Goal: Information Seeking & Learning: Learn about a topic

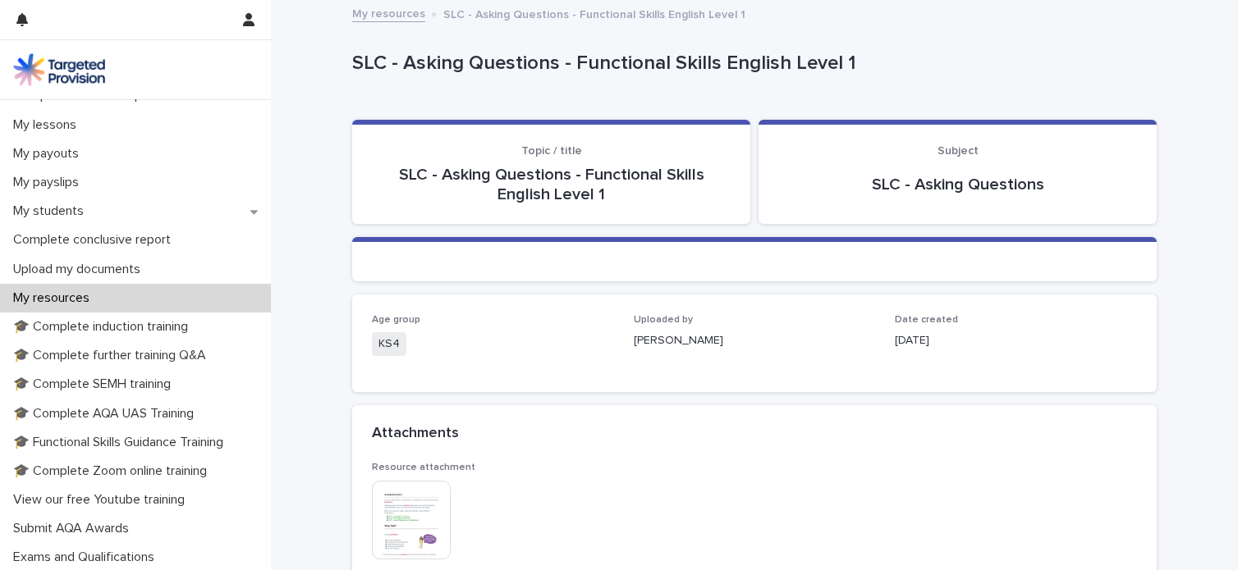
scroll to position [222, 0]
click at [187, 283] on div "My resources" at bounding box center [135, 296] width 271 height 29
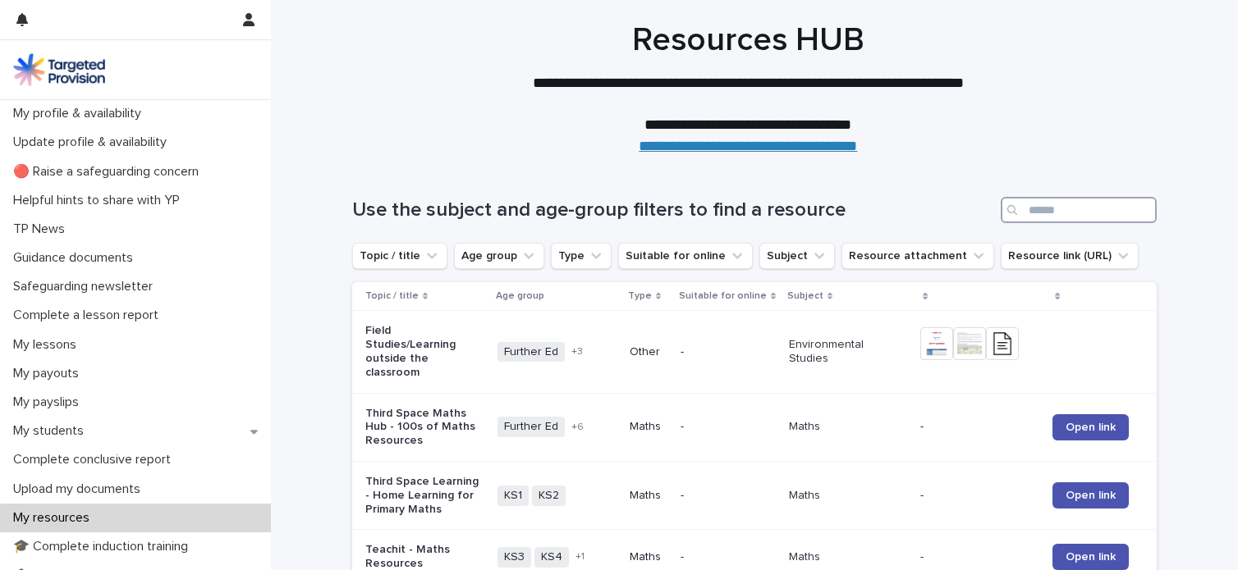
click at [1049, 211] on input "Search" at bounding box center [1078, 210] width 156 height 26
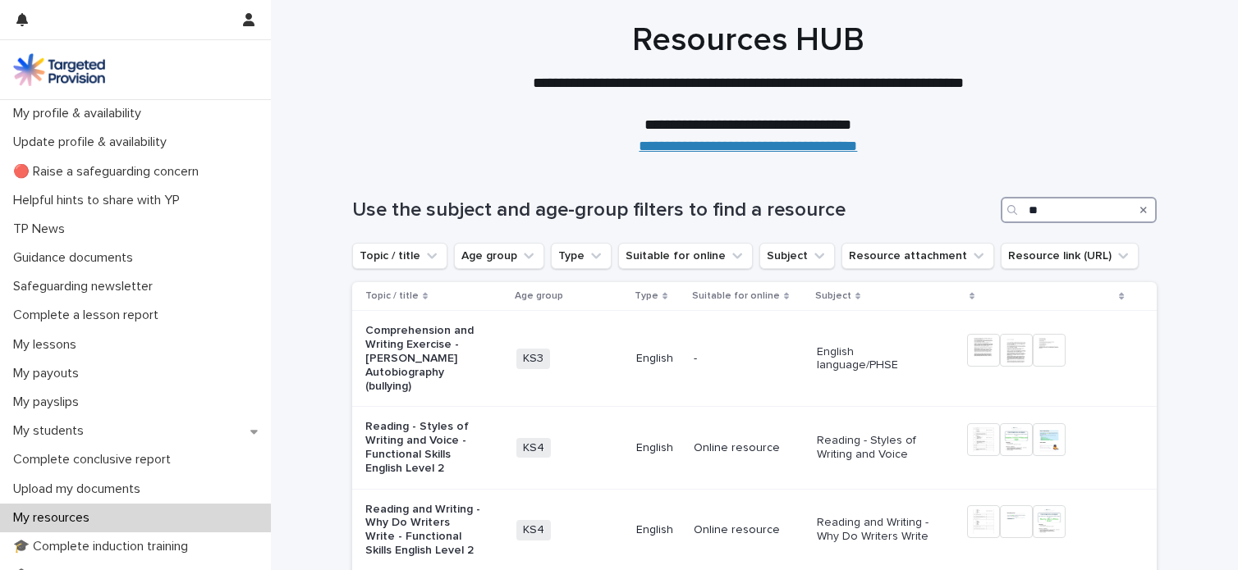
type input "*"
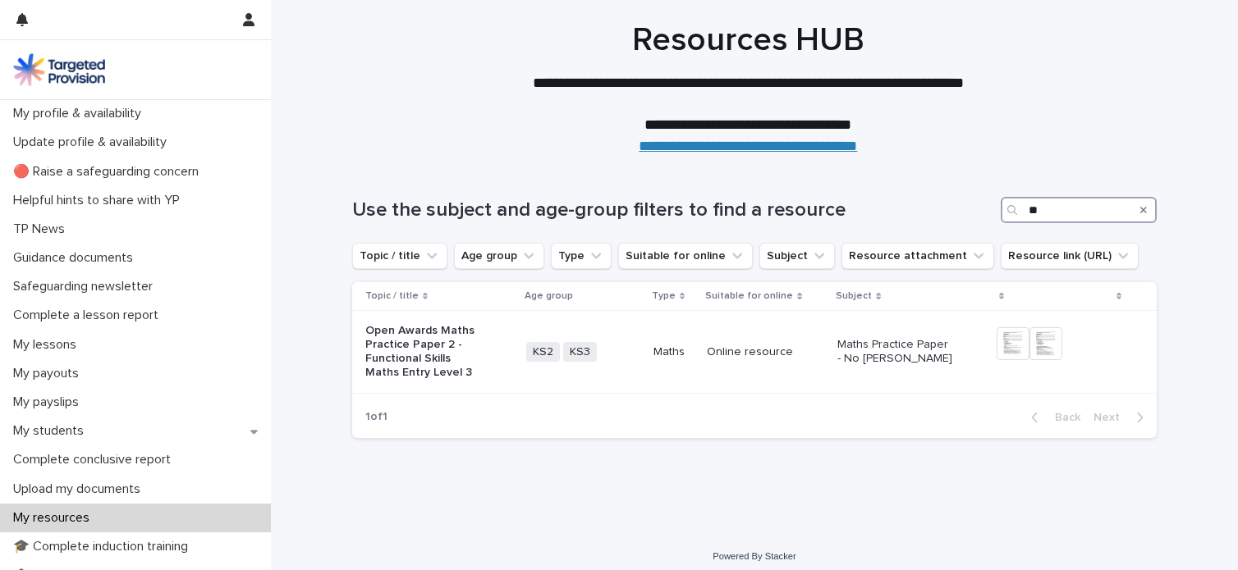
type input "*"
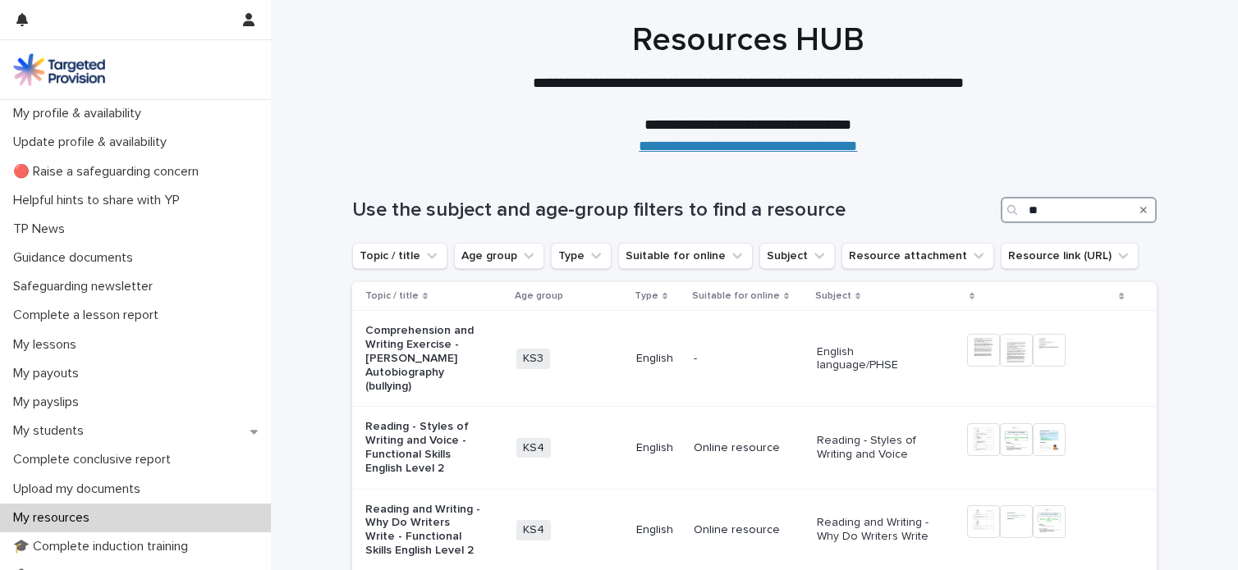
type input "*"
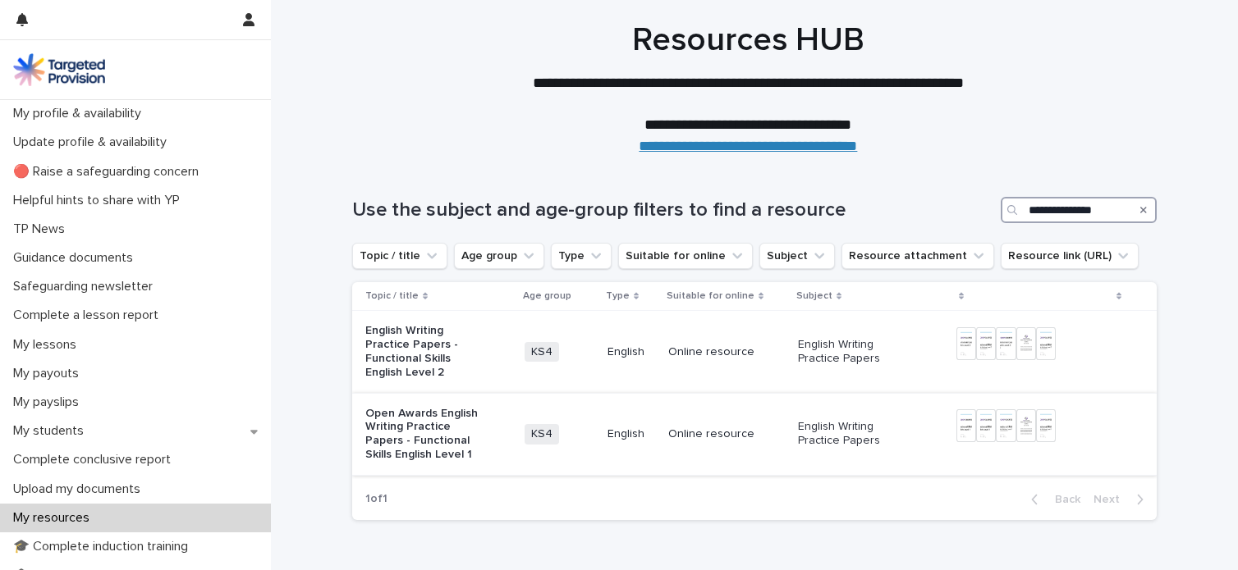
type input "**********"
click at [381, 426] on p "Open Awards English Writing Practice Papers - Functional Skills English Level 1" at bounding box center [423, 434] width 117 height 55
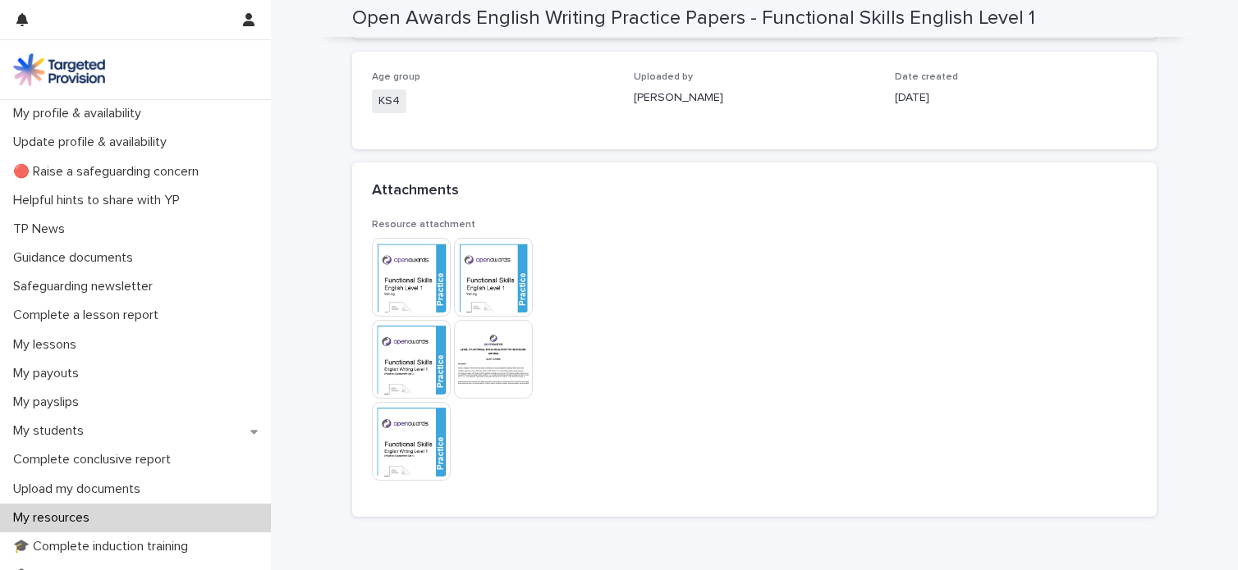
scroll to position [245, 0]
click at [388, 279] on img at bounding box center [411, 275] width 79 height 79
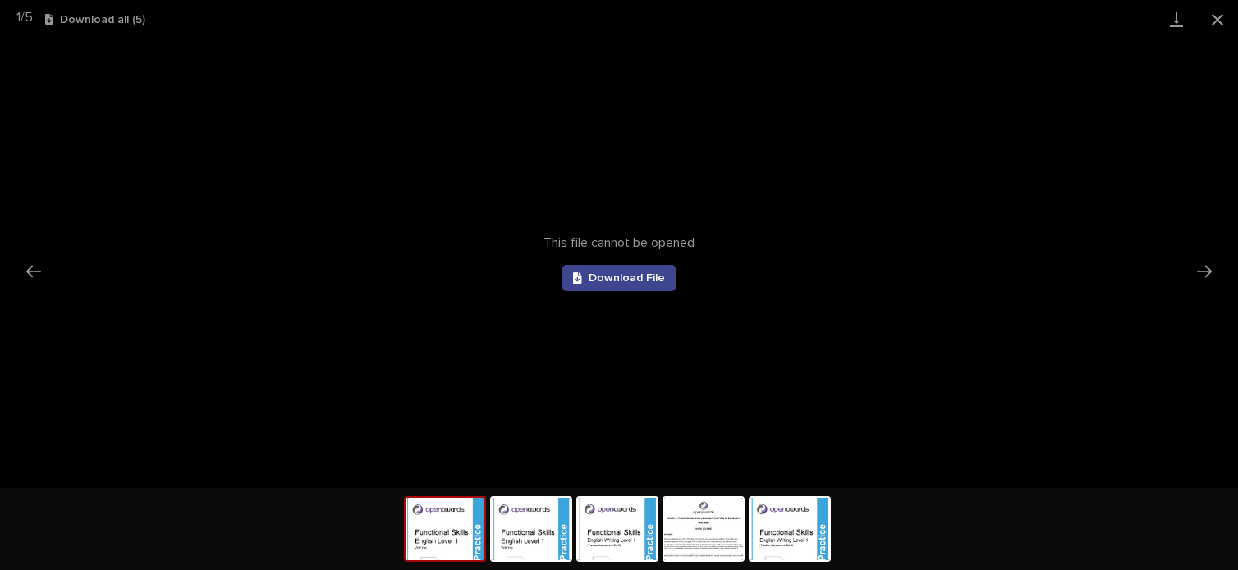
scroll to position [0, 0]
click at [602, 277] on span "Download File" at bounding box center [626, 277] width 76 height 11
click at [778, 558] on img at bounding box center [789, 529] width 79 height 62
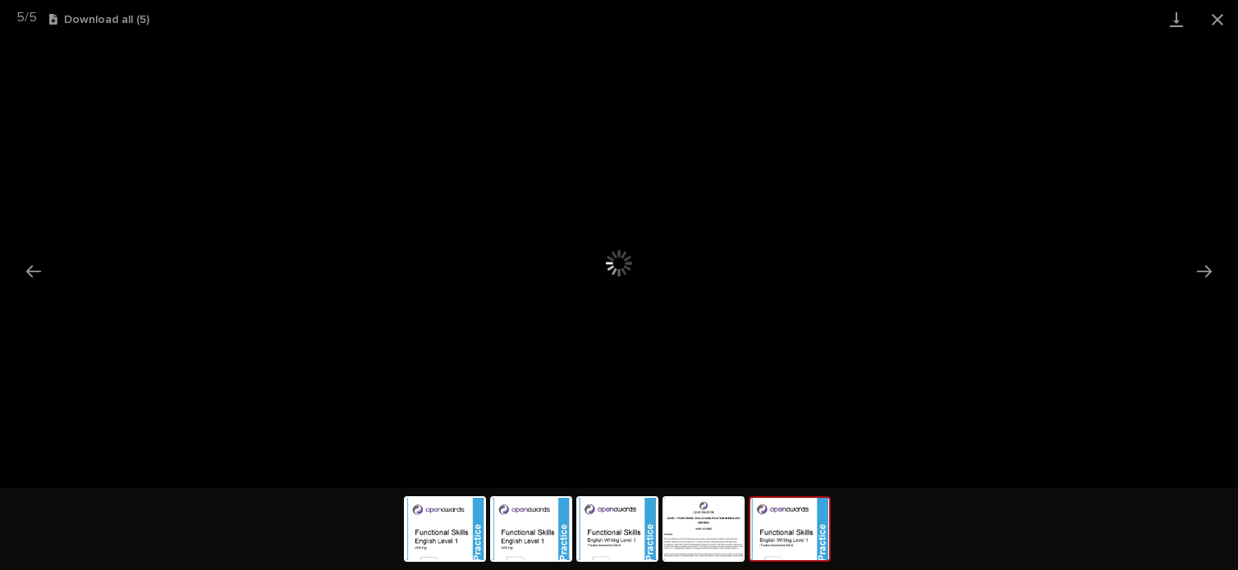
click at [778, 558] on img at bounding box center [789, 529] width 79 height 62
click at [630, 273] on span "Download File" at bounding box center [626, 277] width 76 height 11
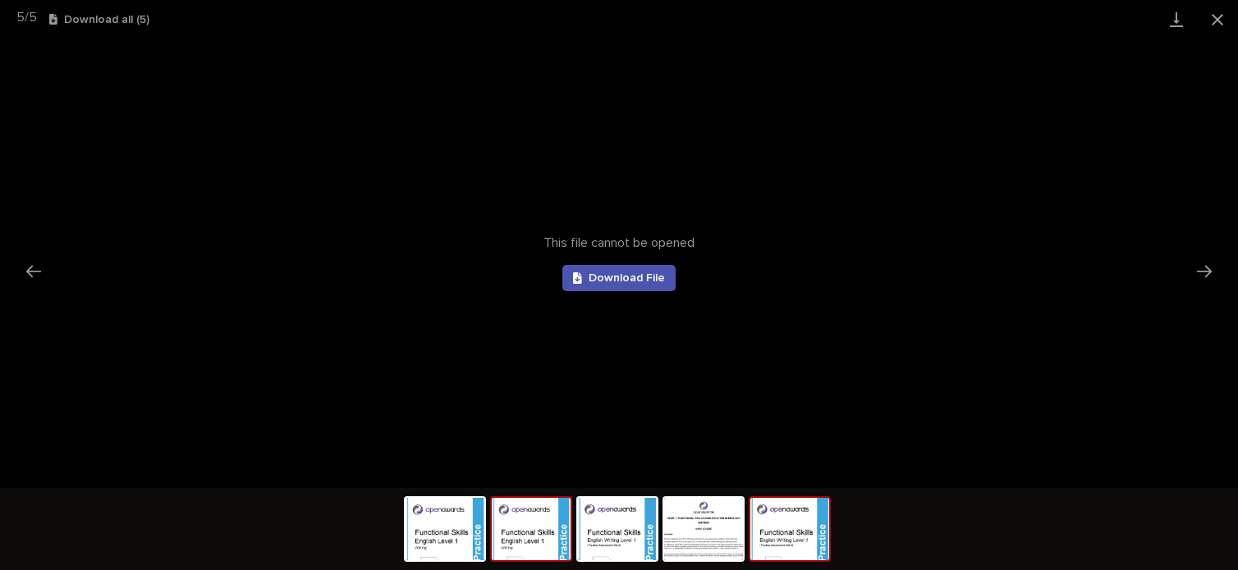
click at [502, 537] on img at bounding box center [531, 529] width 79 height 62
click at [609, 280] on span "Download File" at bounding box center [626, 277] width 76 height 11
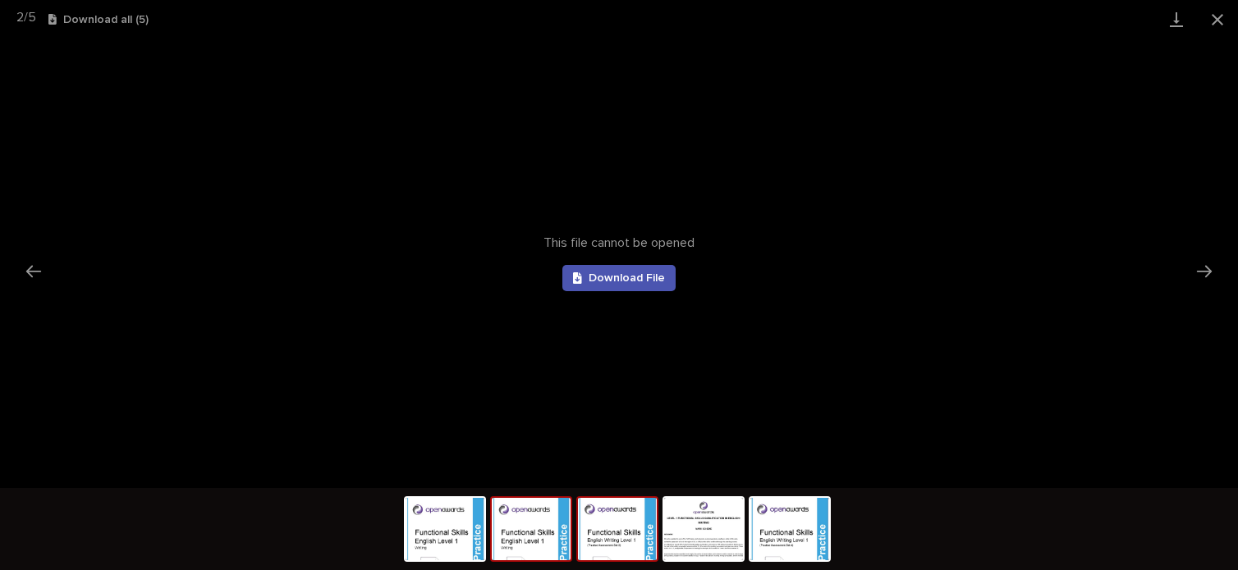
click at [630, 529] on img at bounding box center [617, 529] width 79 height 62
click at [637, 281] on span "Download File" at bounding box center [626, 277] width 76 height 11
click at [720, 543] on img at bounding box center [703, 529] width 79 height 62
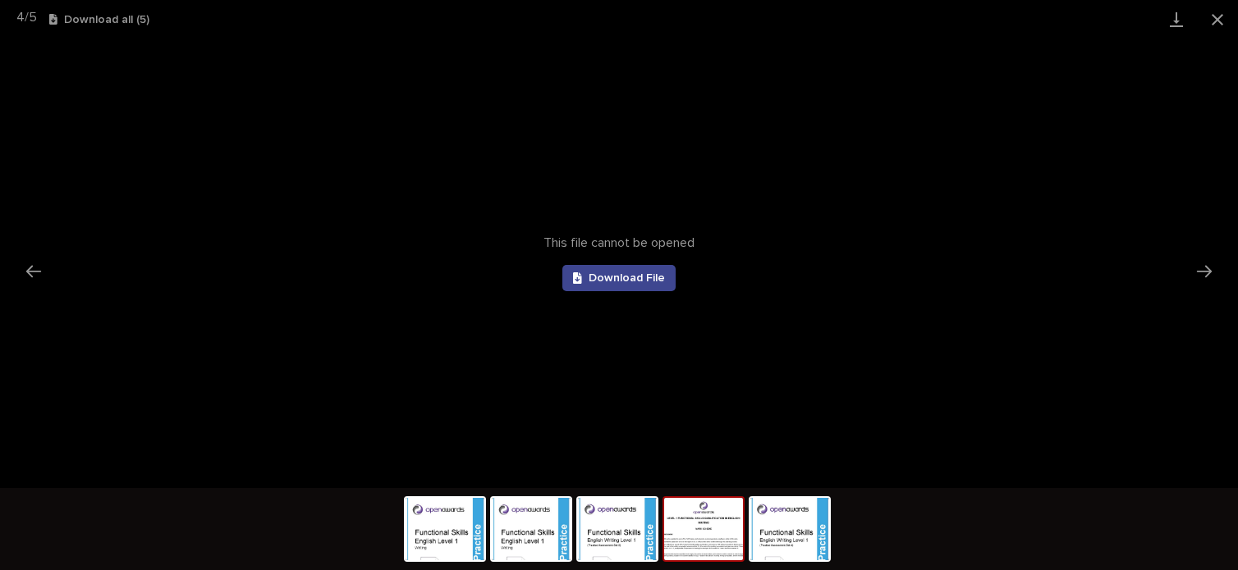
click at [642, 280] on span "Download File" at bounding box center [626, 277] width 76 height 11
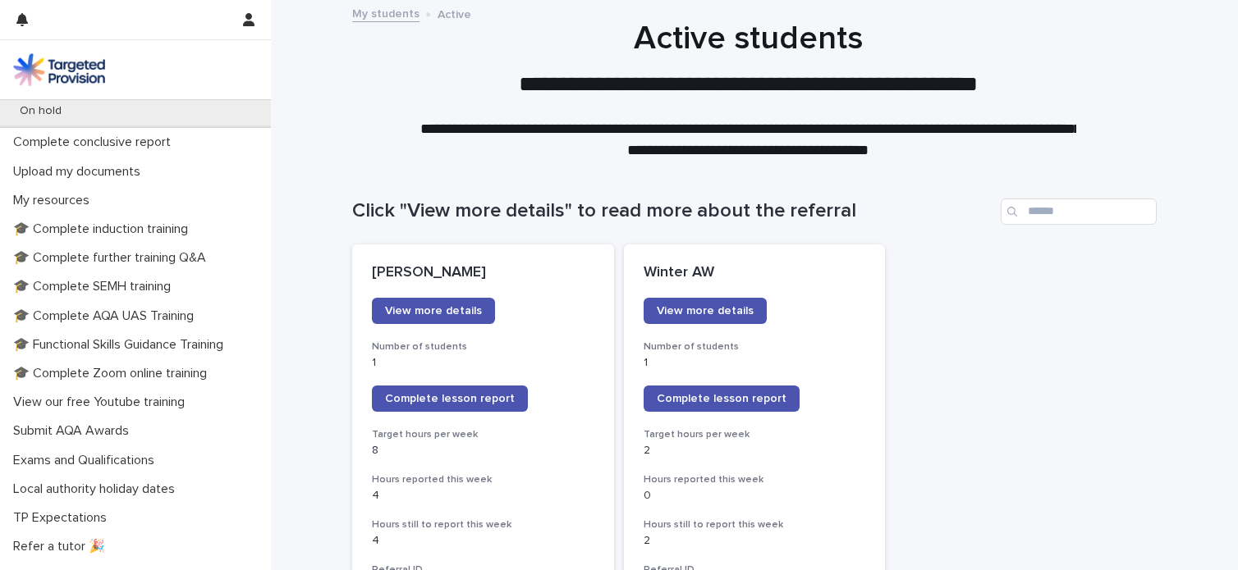
scroll to position [434, 0]
click at [181, 341] on p "🎓 Functional Skills Guidance Training" at bounding box center [122, 345] width 230 height 16
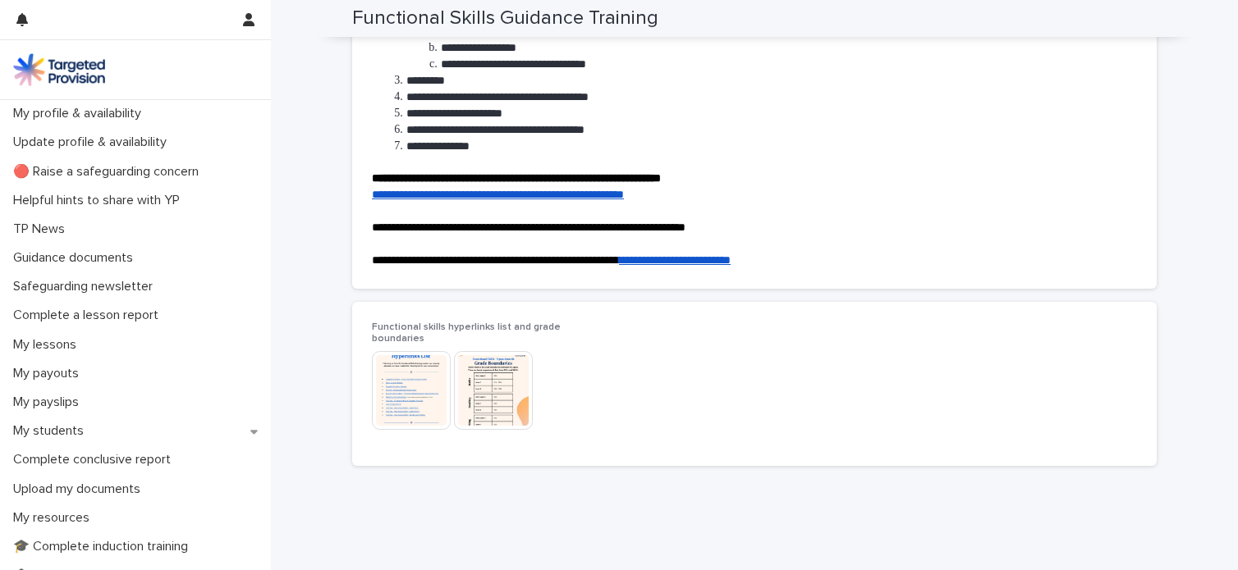
scroll to position [240, 0]
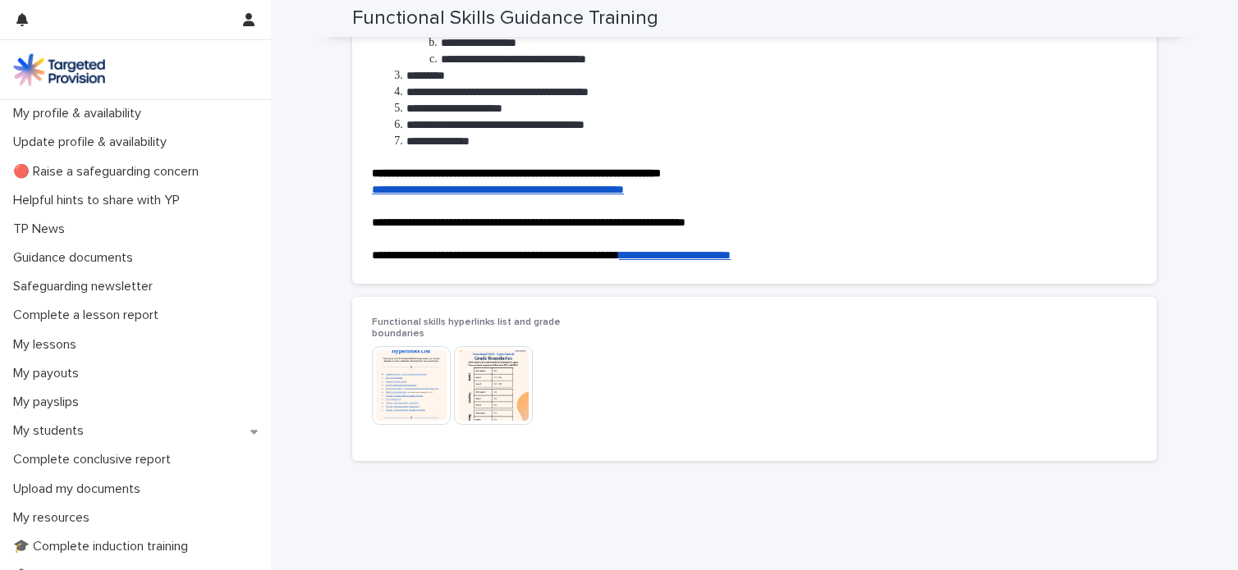
click at [396, 400] on img at bounding box center [411, 385] width 79 height 79
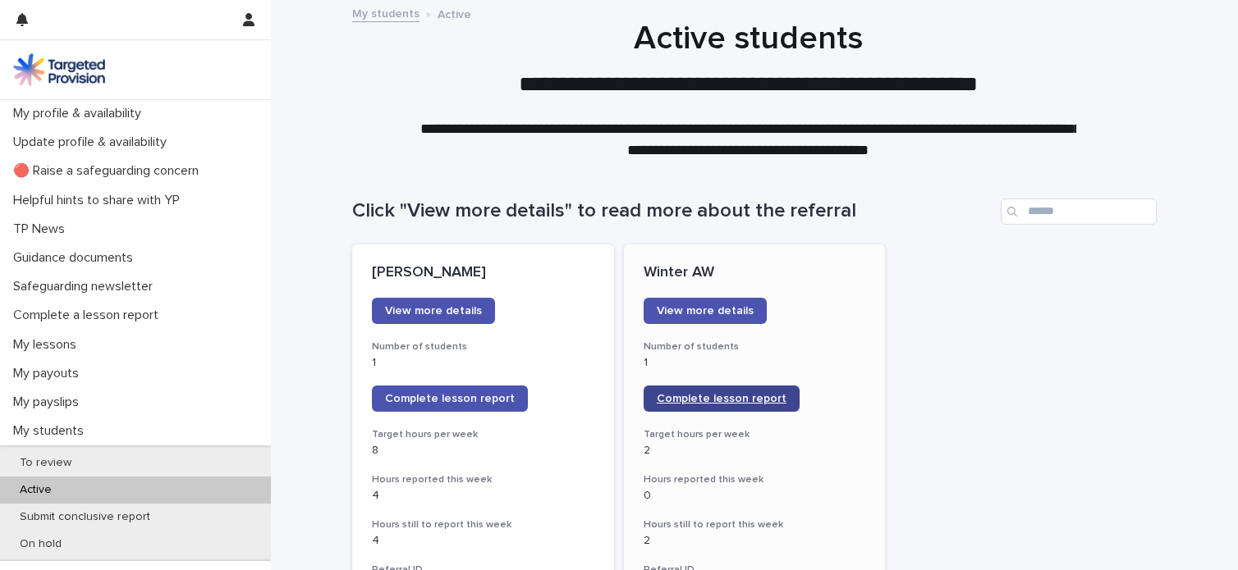
click at [657, 398] on span "Complete lesson report" at bounding box center [722, 398] width 130 height 11
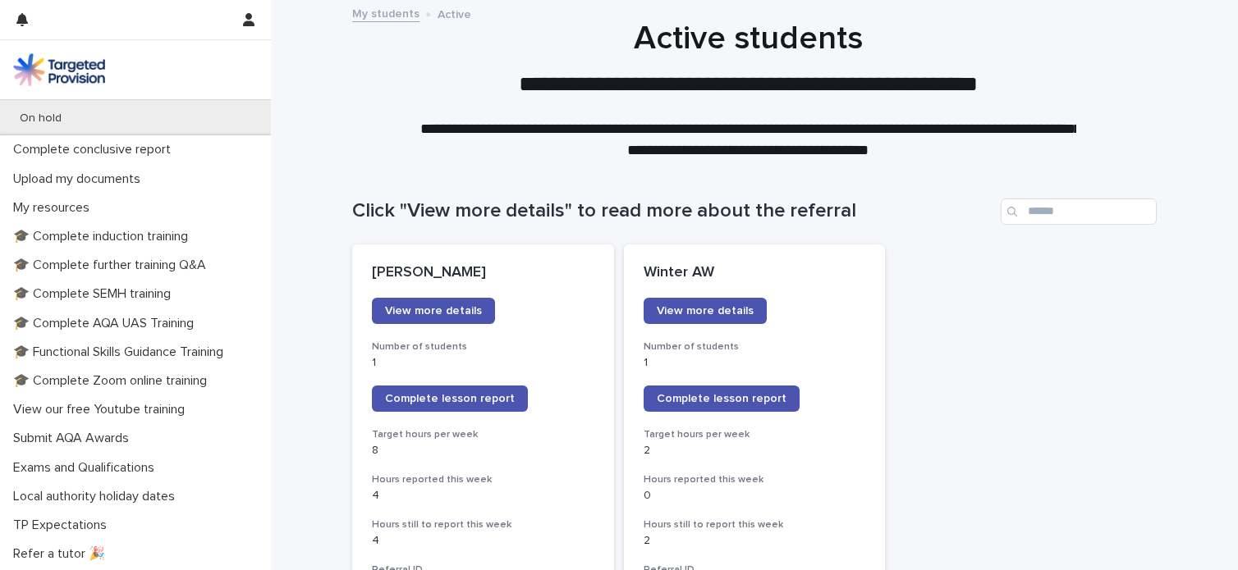
scroll to position [378, 0]
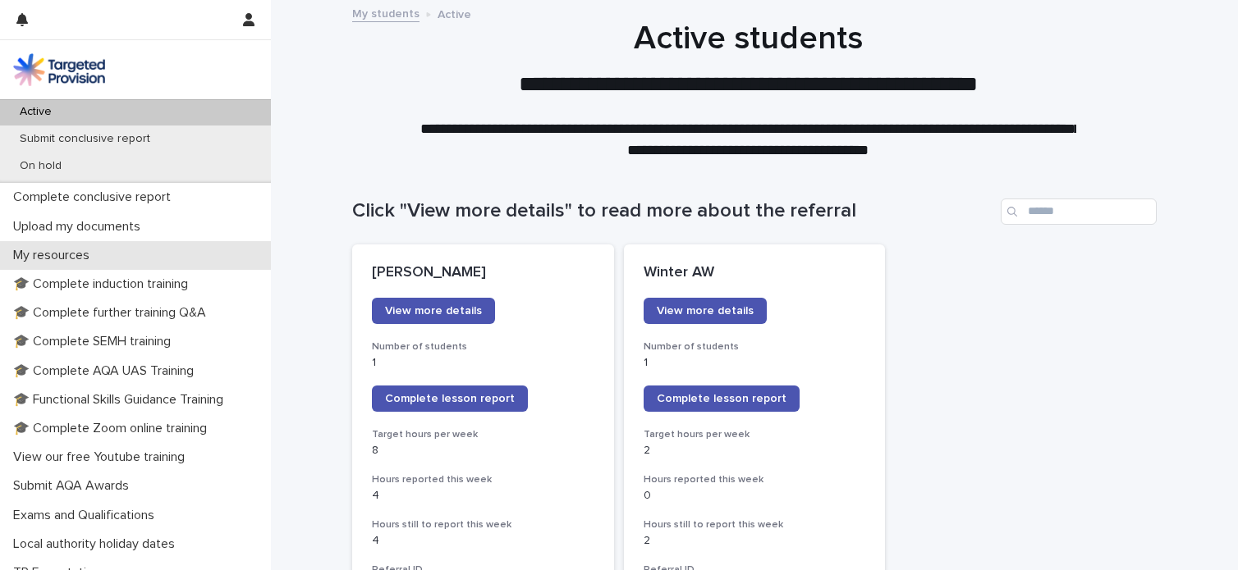
click at [47, 250] on p "My resources" at bounding box center [55, 256] width 96 height 16
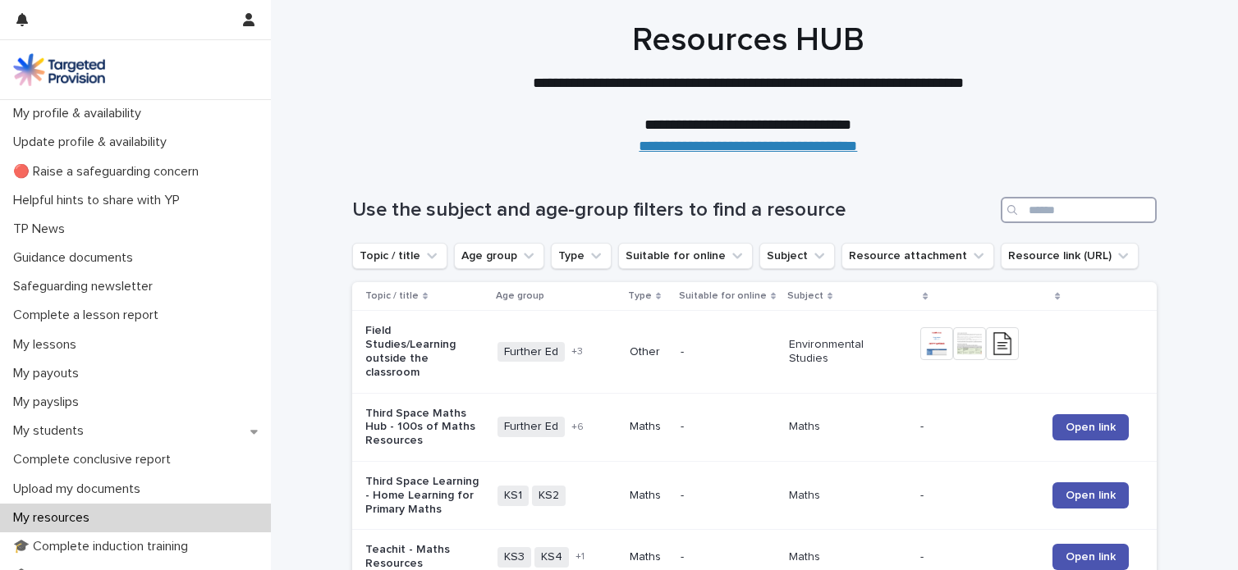
click at [1080, 208] on input "Search" at bounding box center [1078, 210] width 156 height 26
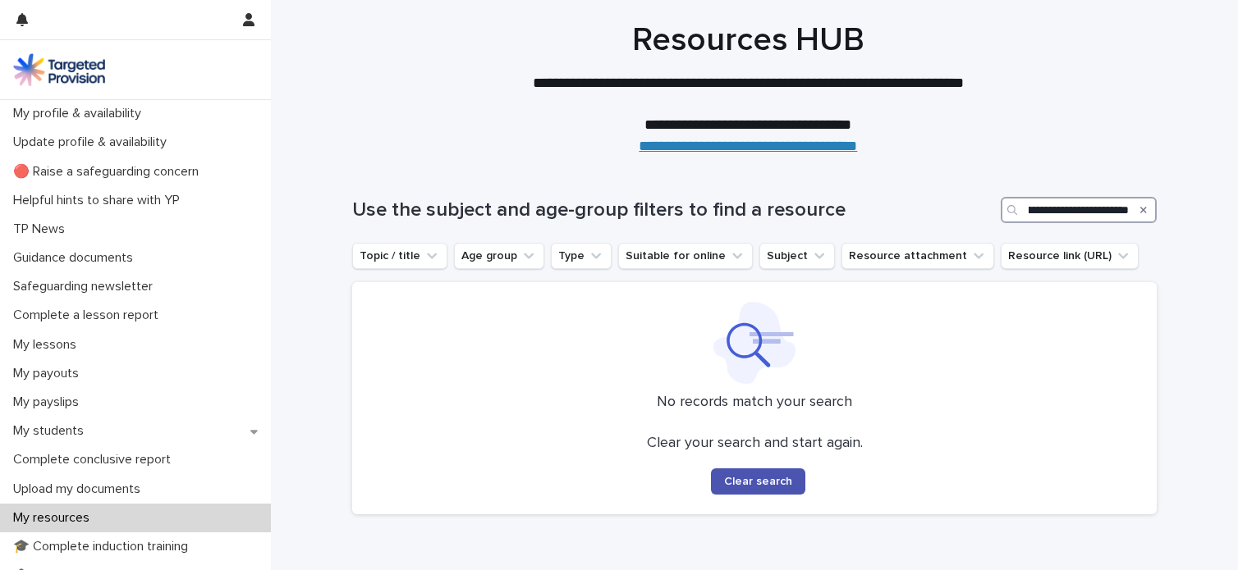
scroll to position [0, 49]
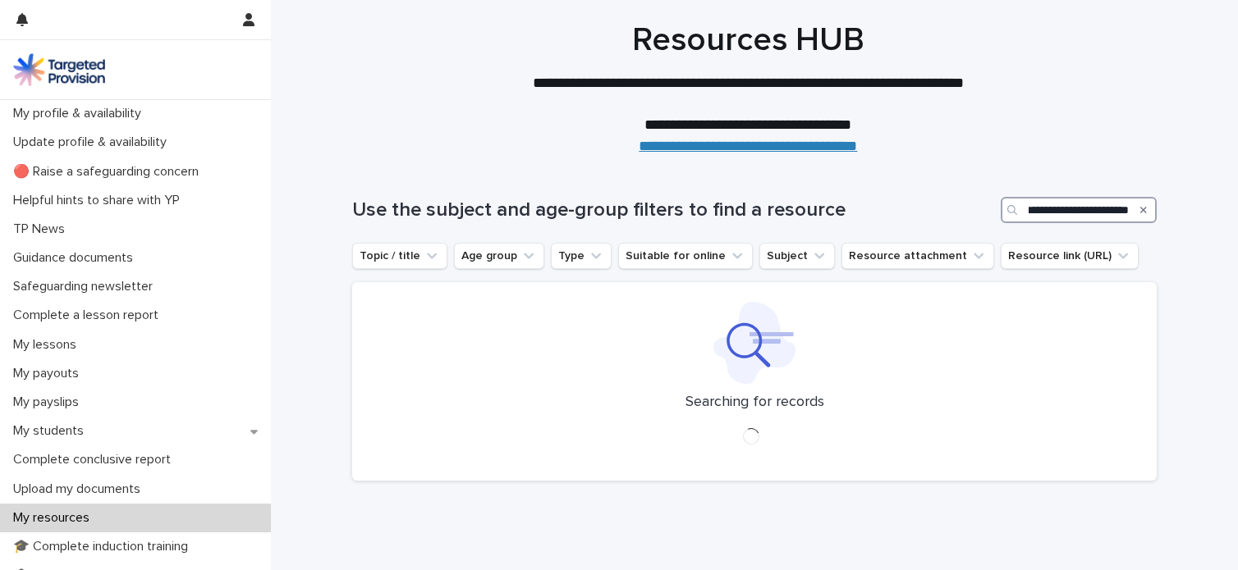
scroll to position [0, 11]
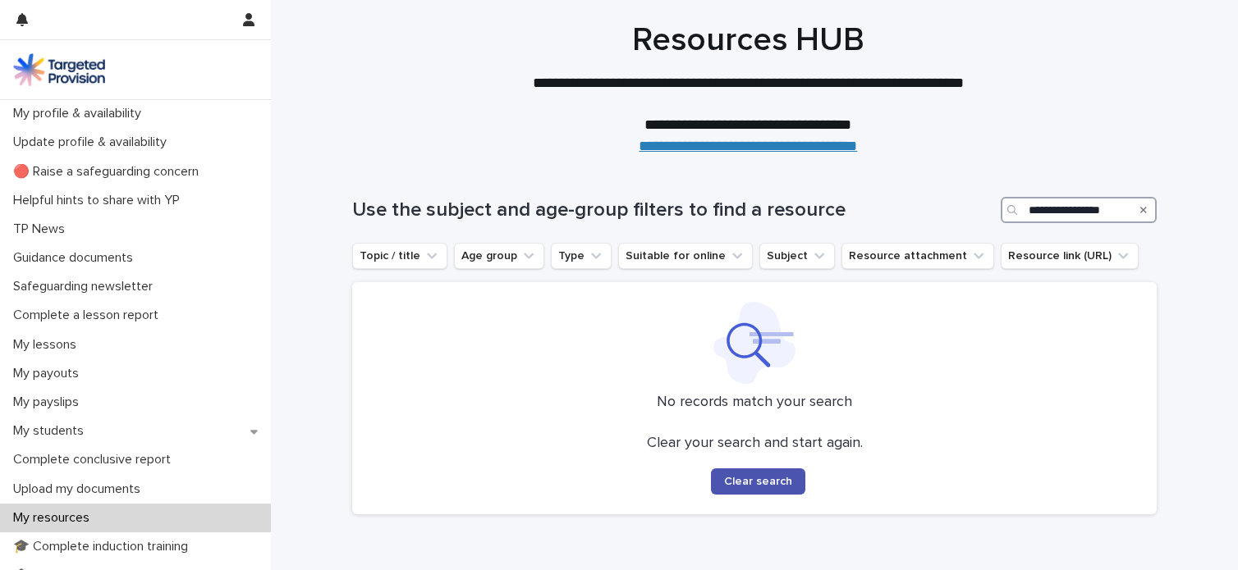
drag, startPoint x: 1103, startPoint y: 210, endPoint x: 932, endPoint y: 214, distance: 171.6
click at [932, 214] on div "**********" at bounding box center [754, 210] width 804 height 26
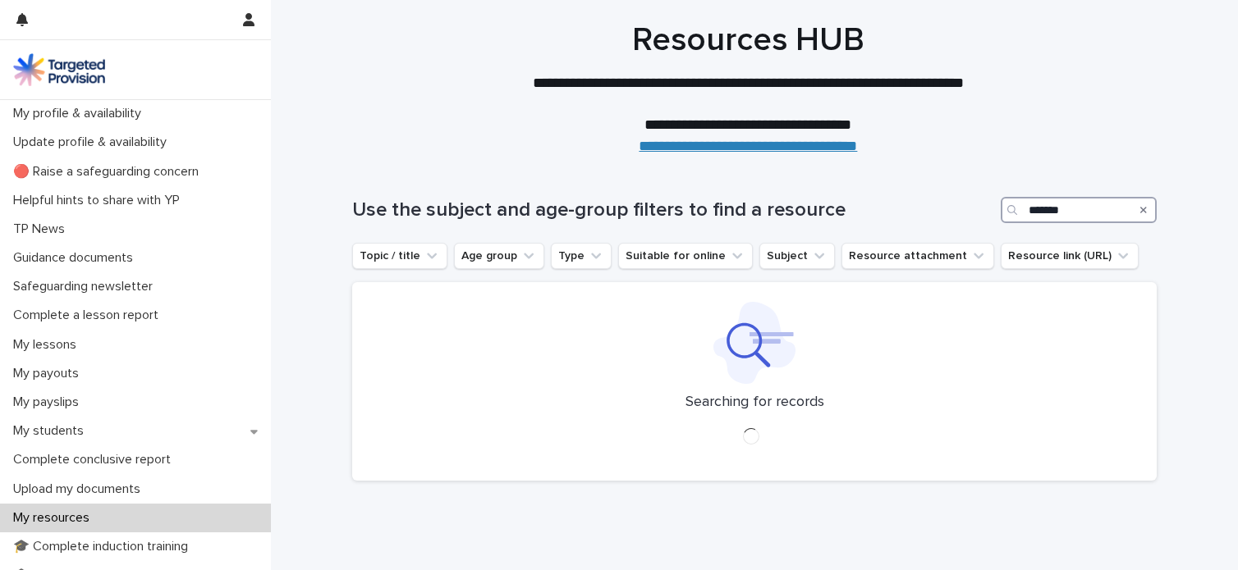
type input "*******"
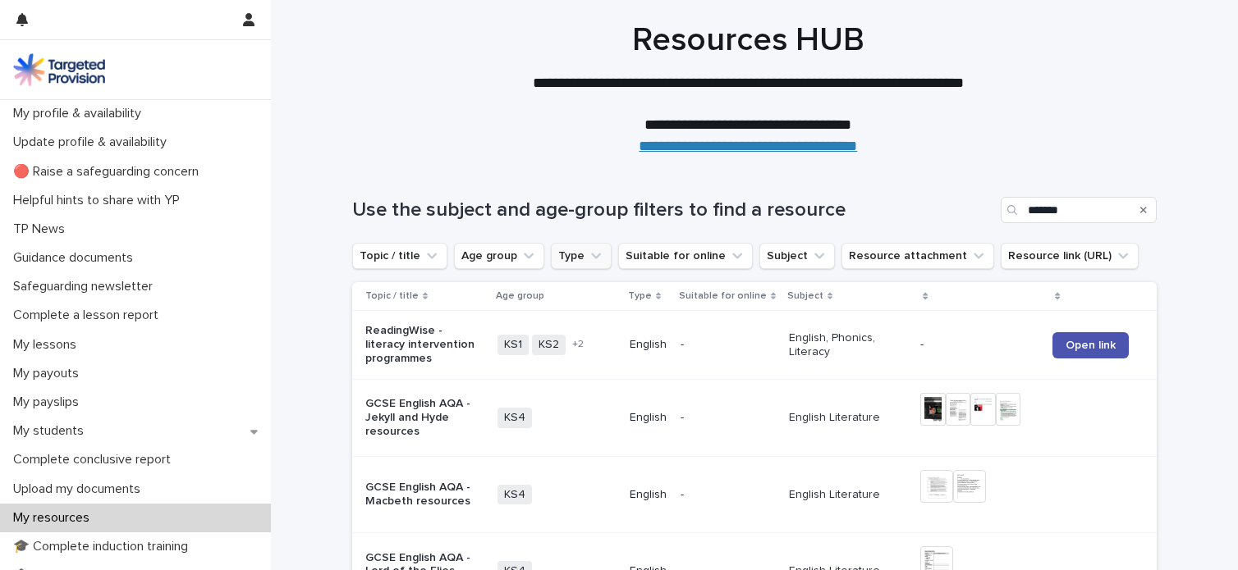
click at [588, 255] on icon "Type" at bounding box center [596, 256] width 16 height 16
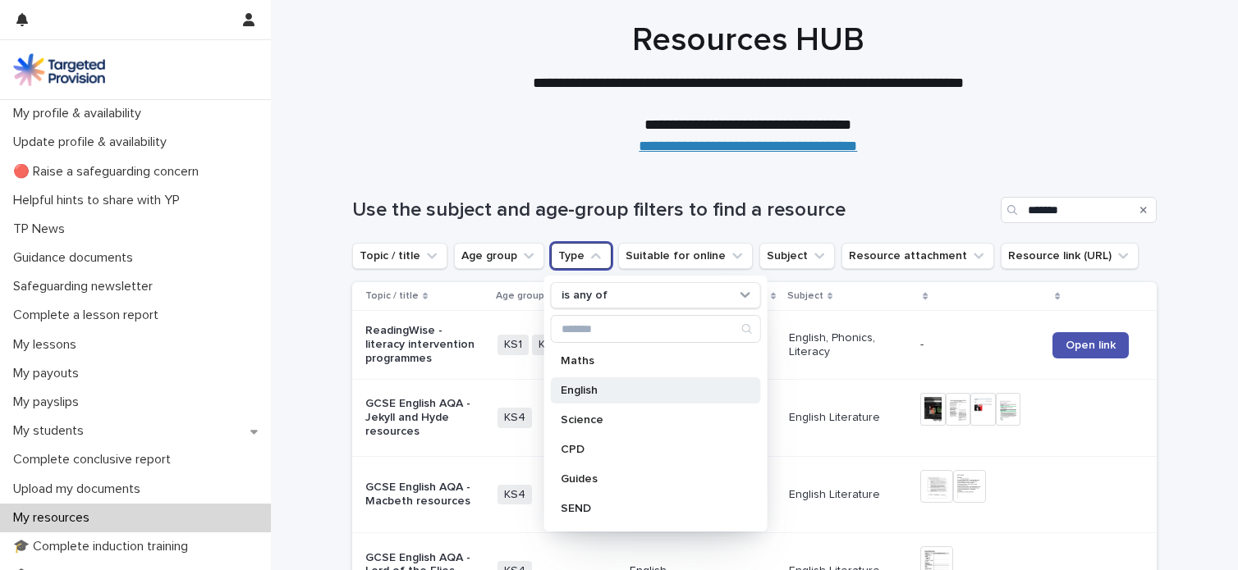
click at [579, 386] on p "English" at bounding box center [648, 390] width 174 height 11
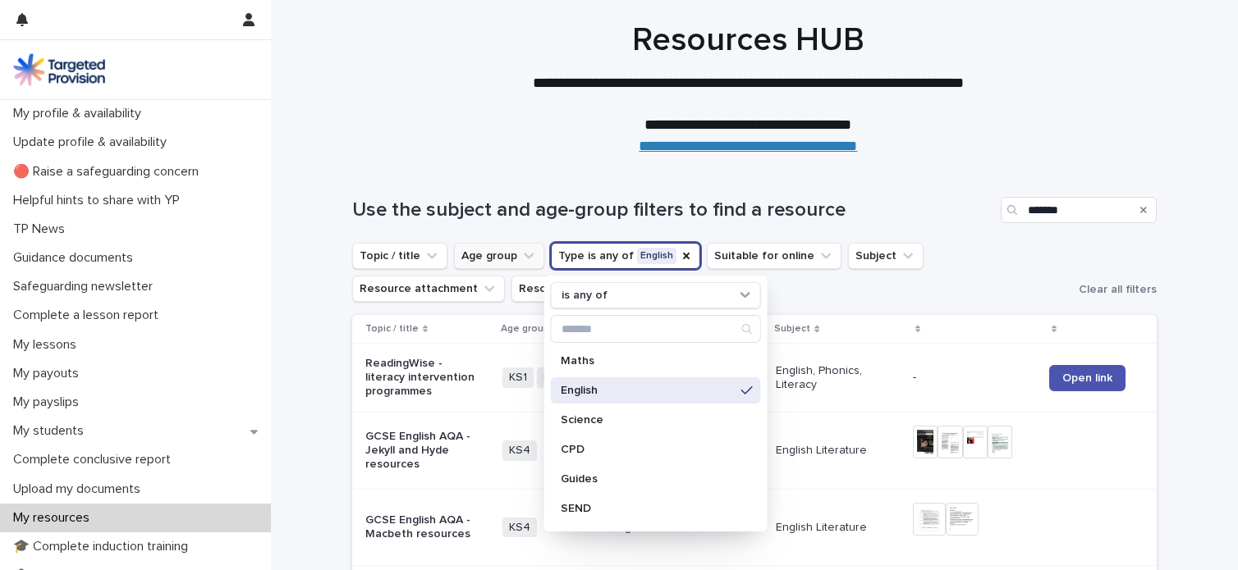
click at [520, 252] on icon "Age group" at bounding box center [528, 256] width 16 height 16
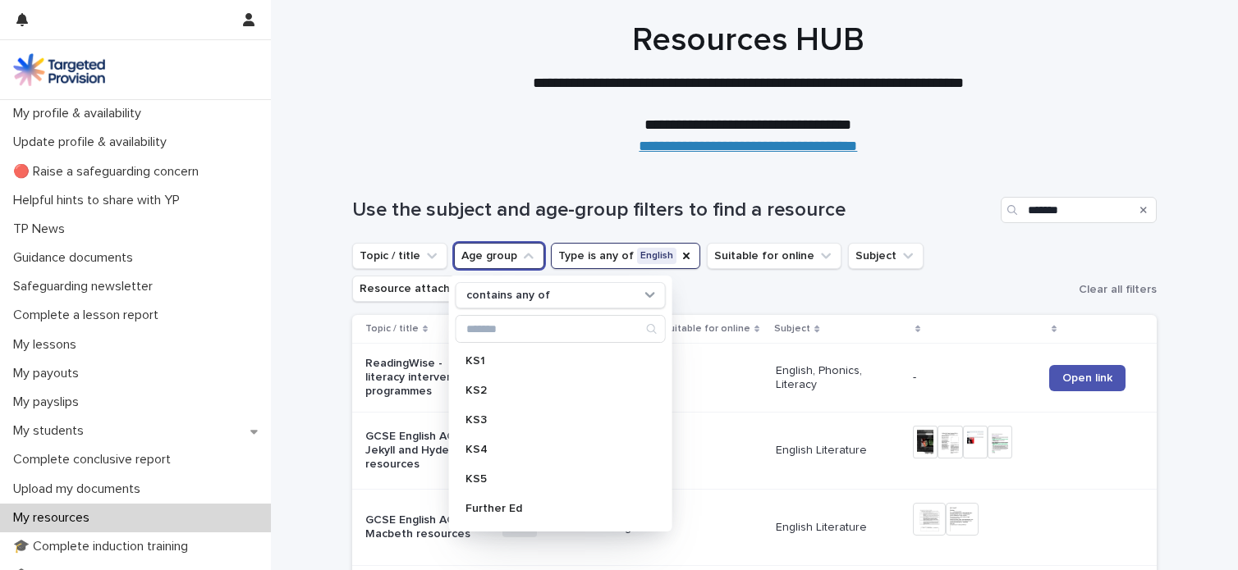
click at [520, 251] on icon "Age group" at bounding box center [528, 256] width 16 height 16
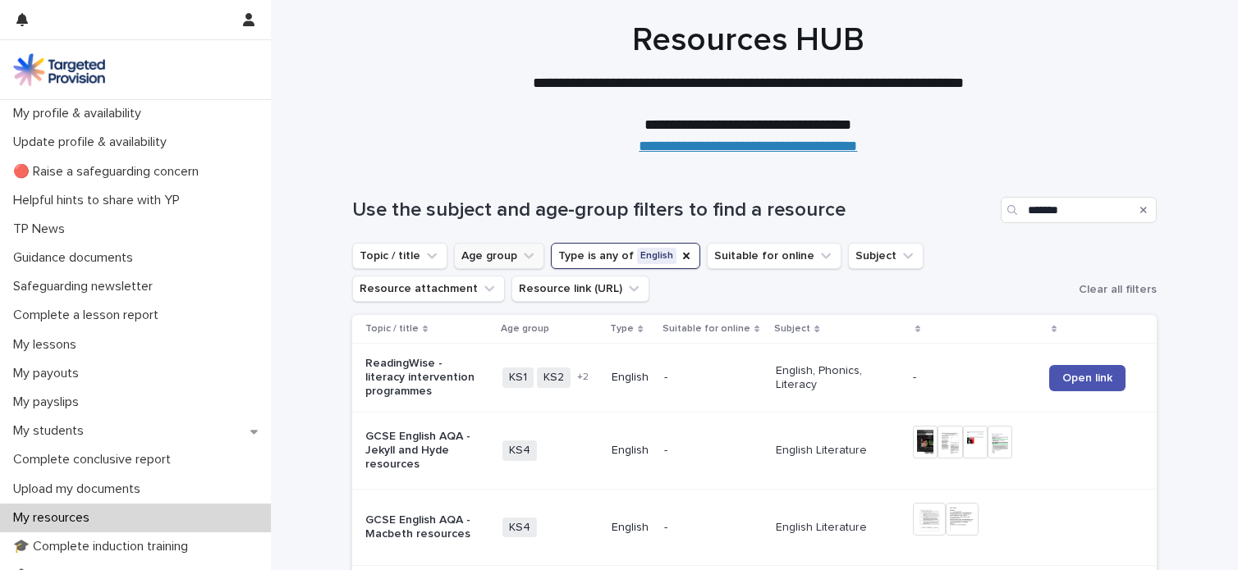
click at [520, 251] on icon "Age group" at bounding box center [528, 256] width 16 height 16
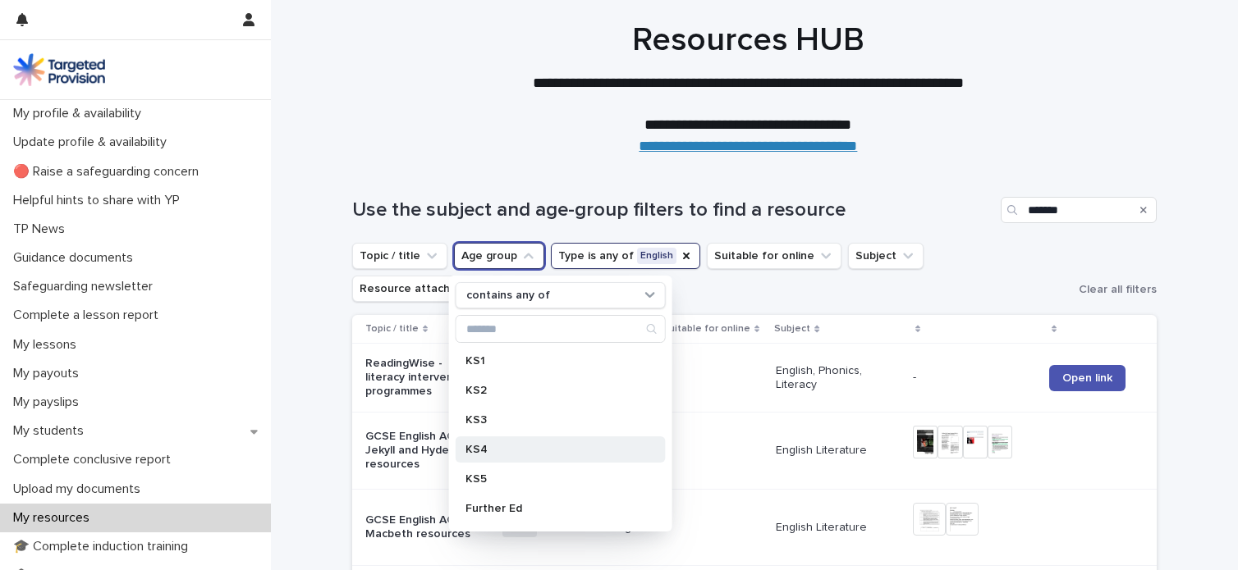
click at [474, 447] on p "KS4" at bounding box center [552, 449] width 174 height 11
click at [424, 259] on icon "Topic / title" at bounding box center [432, 256] width 16 height 16
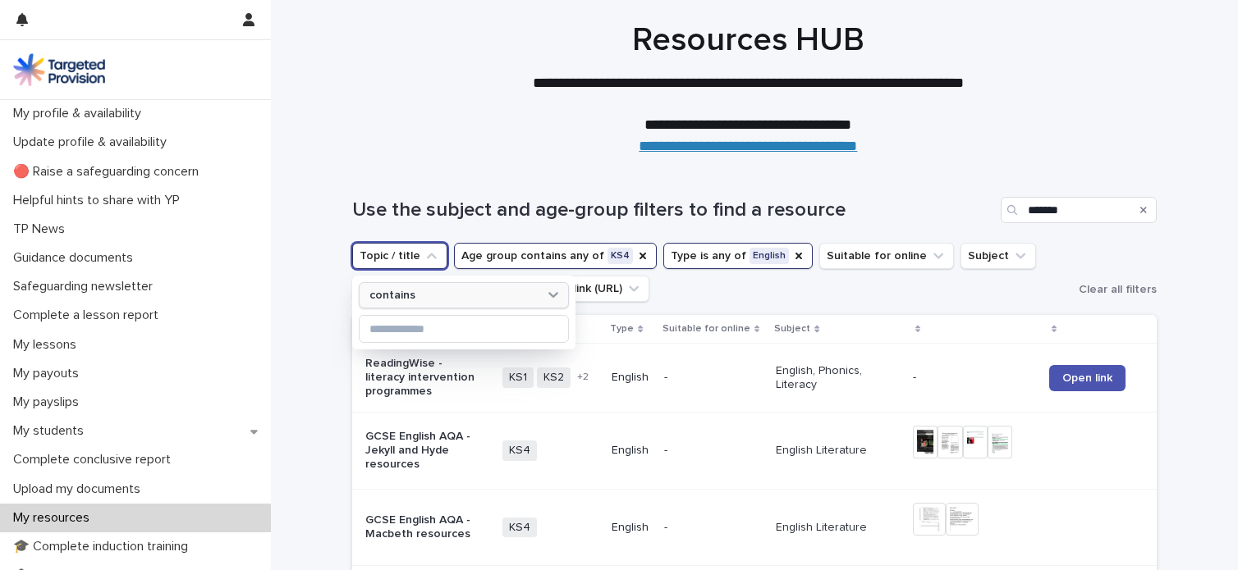
click at [547, 293] on icon at bounding box center [553, 294] width 16 height 16
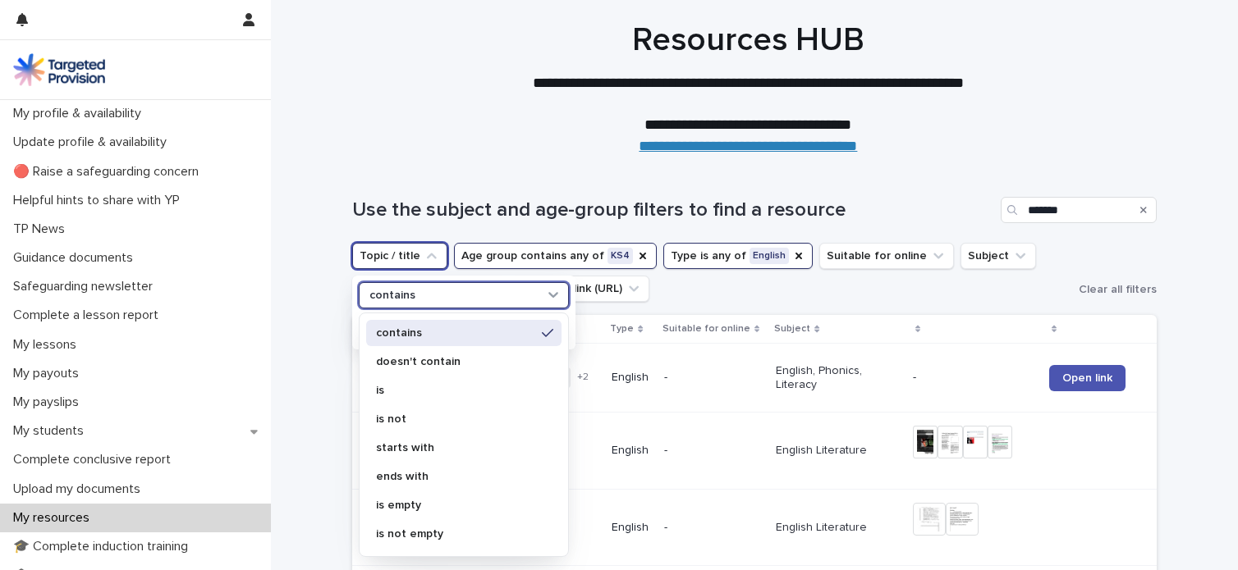
click at [547, 295] on icon at bounding box center [553, 294] width 16 height 16
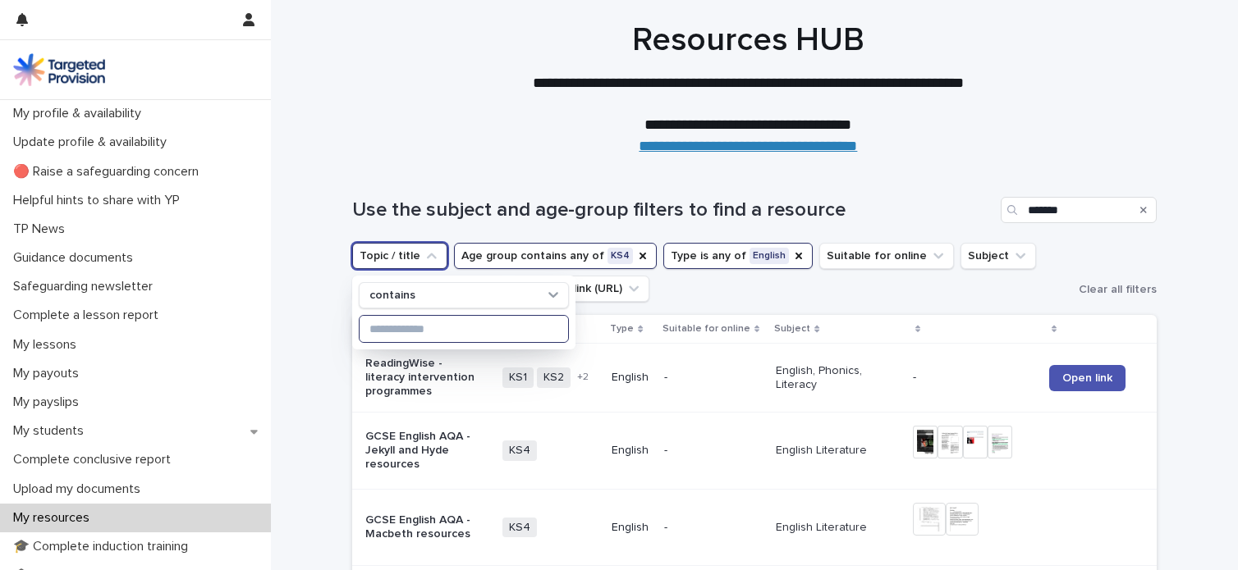
click at [521, 329] on input at bounding box center [463, 329] width 208 height 26
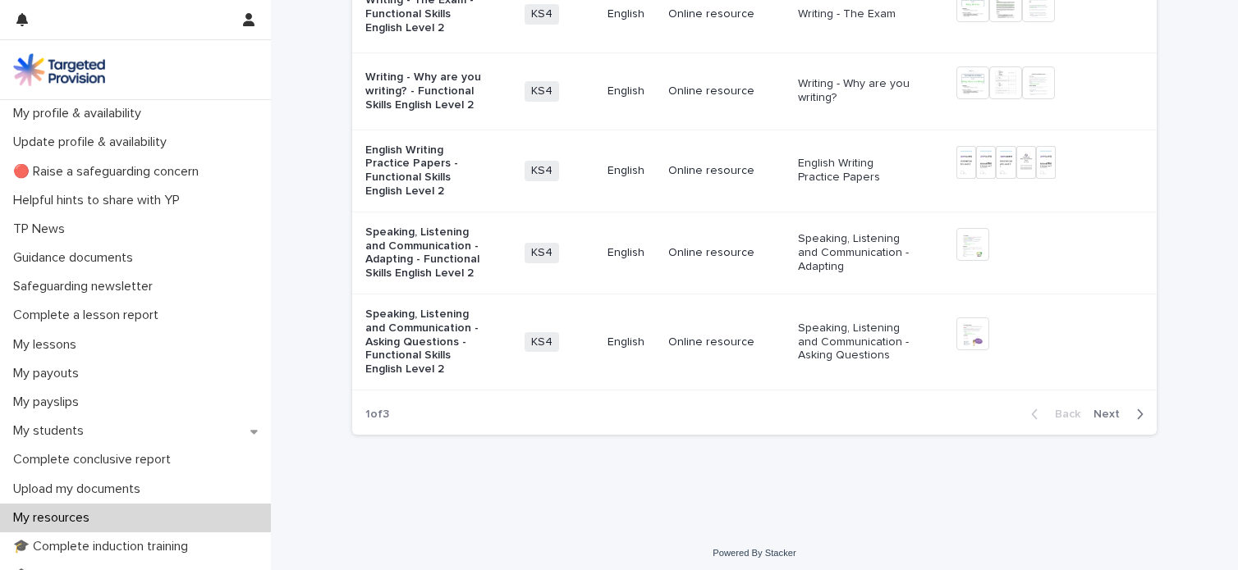
scroll to position [2360, 0]
type input "**********"
click at [1096, 408] on span "Next" at bounding box center [1111, 413] width 36 height 11
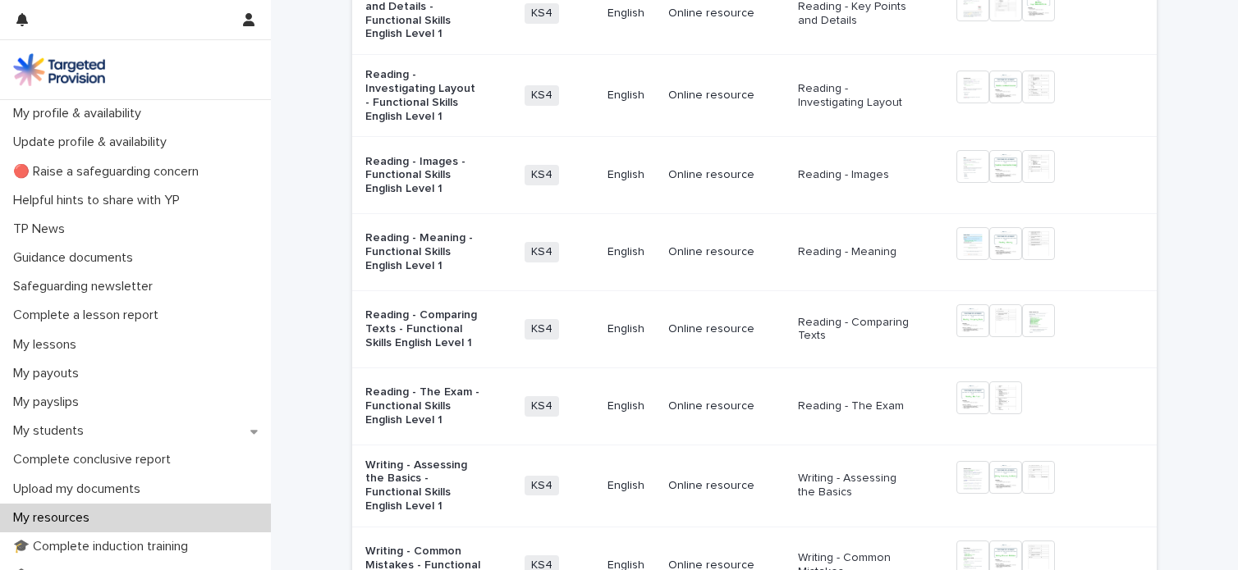
scroll to position [2150, 0]
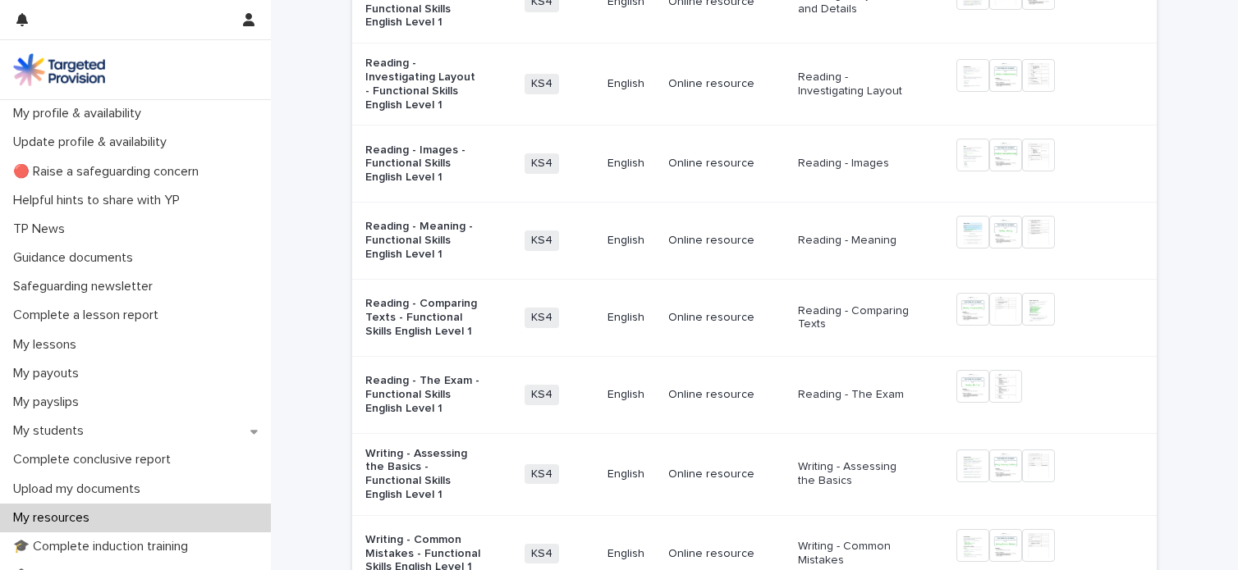
click at [416, 374] on p "Reading - The Exam - Functional Skills English Level 1" at bounding box center [423, 394] width 117 height 41
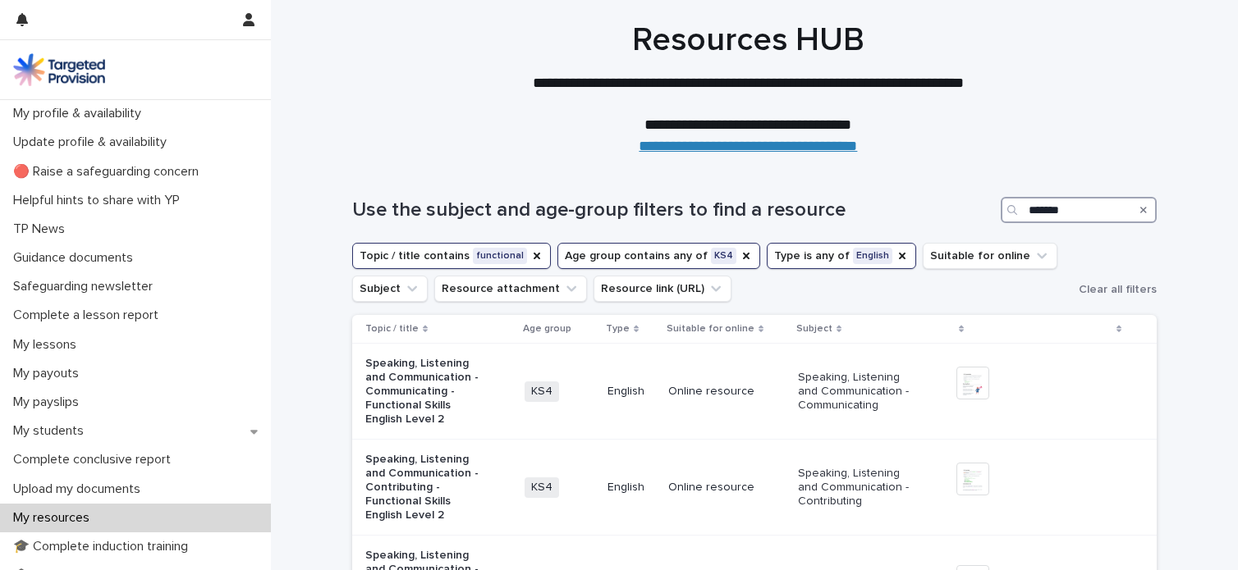
drag, startPoint x: 1082, startPoint y: 211, endPoint x: 864, endPoint y: 240, distance: 219.5
click at [864, 240] on div "Use the subject and age-group filters to find a resource *******" at bounding box center [754, 203] width 804 height 79
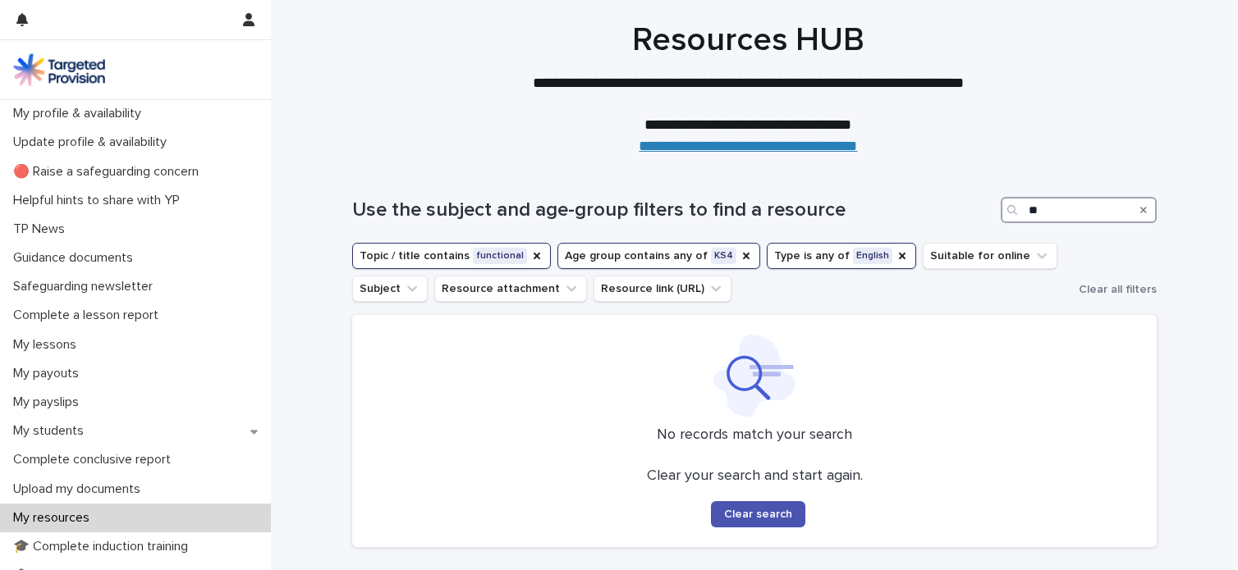
type input "*"
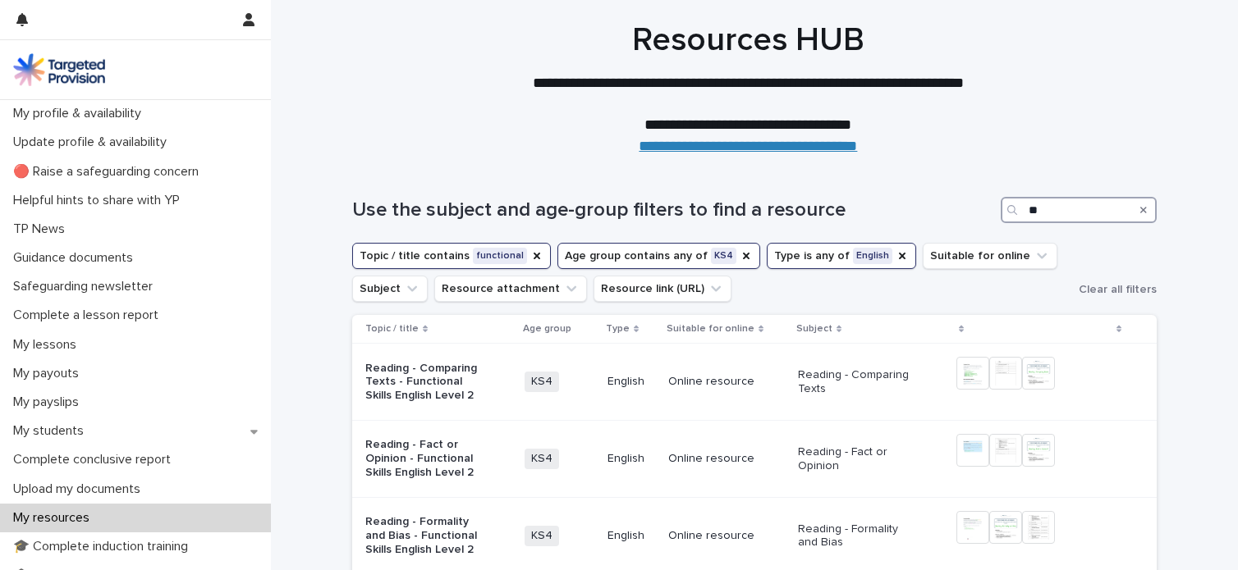
type input "*"
type input "*******"
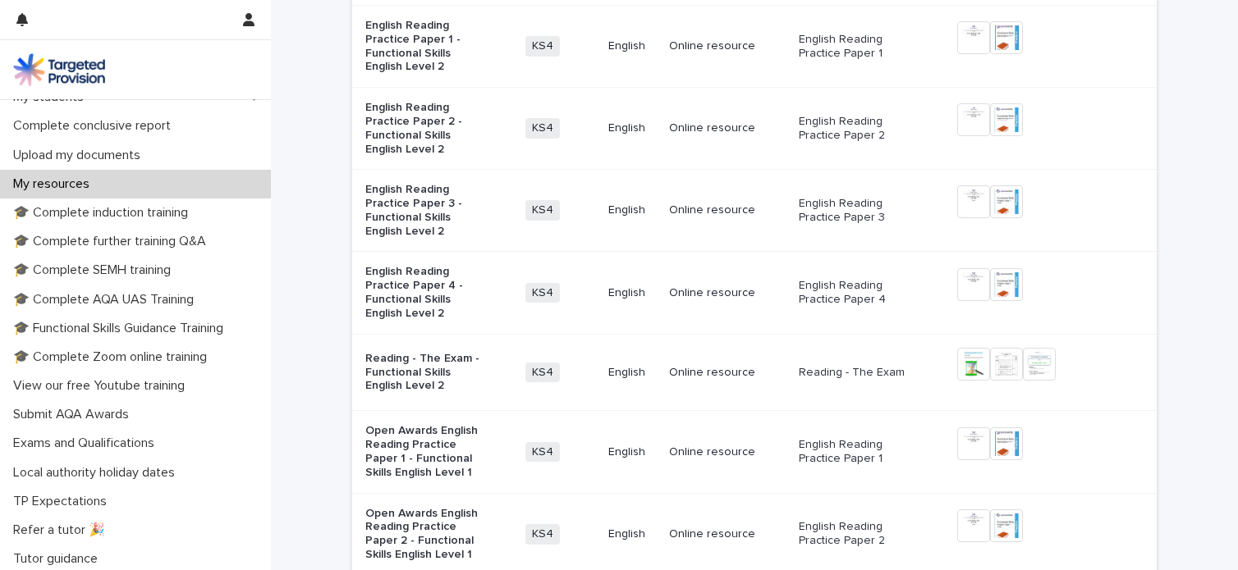
scroll to position [366, 0]
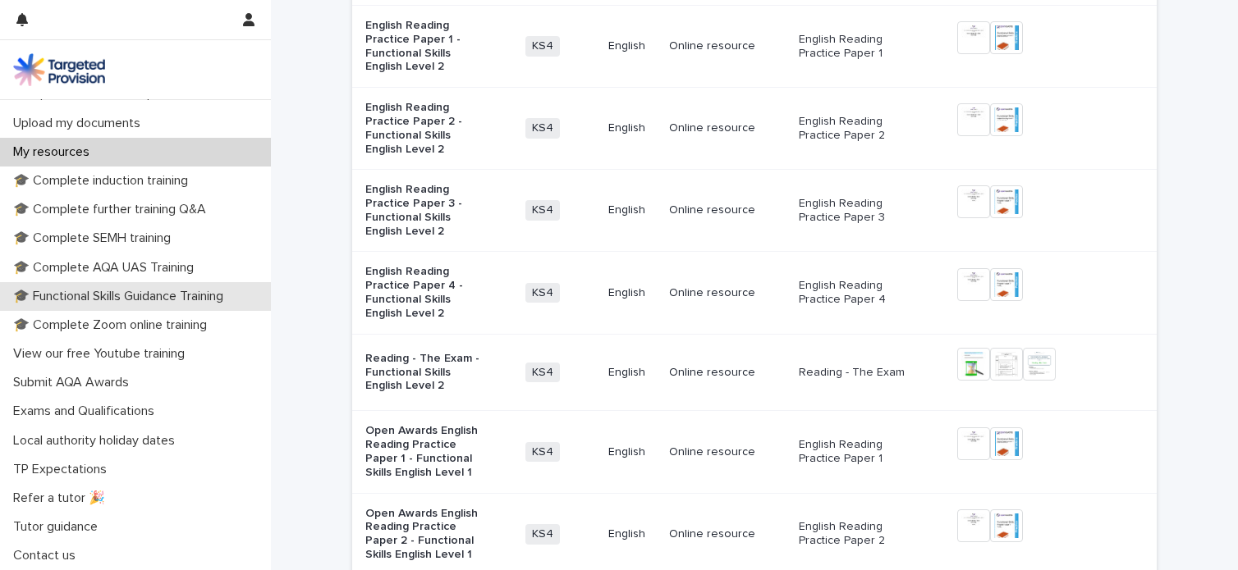
click at [196, 296] on p "🎓 Functional Skills Guidance Training" at bounding box center [122, 297] width 230 height 16
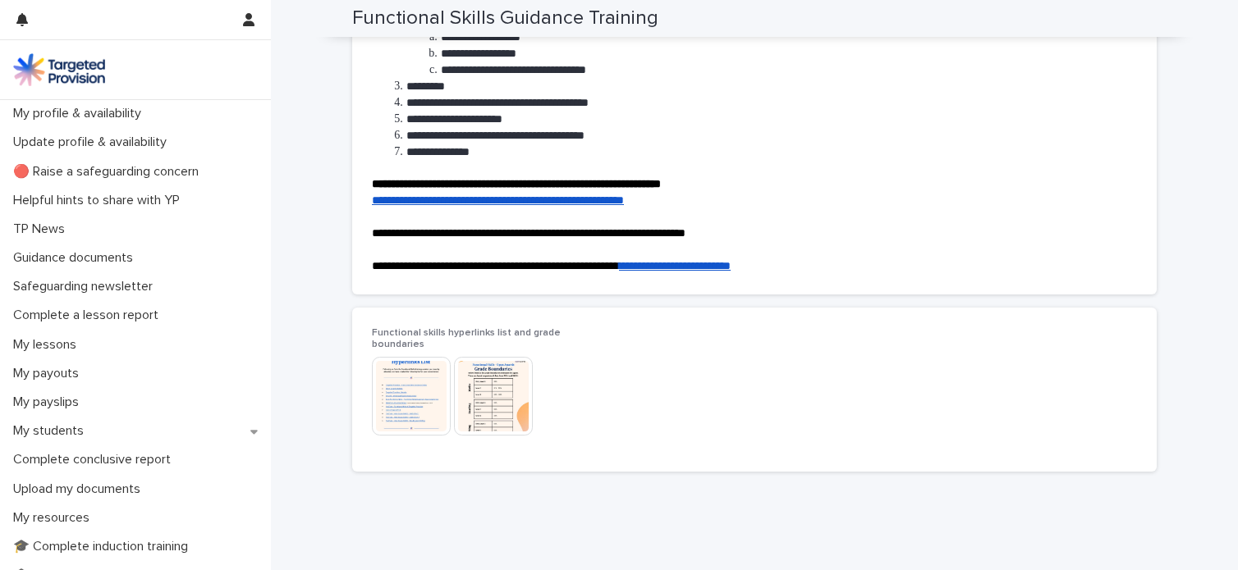
scroll to position [240, 0]
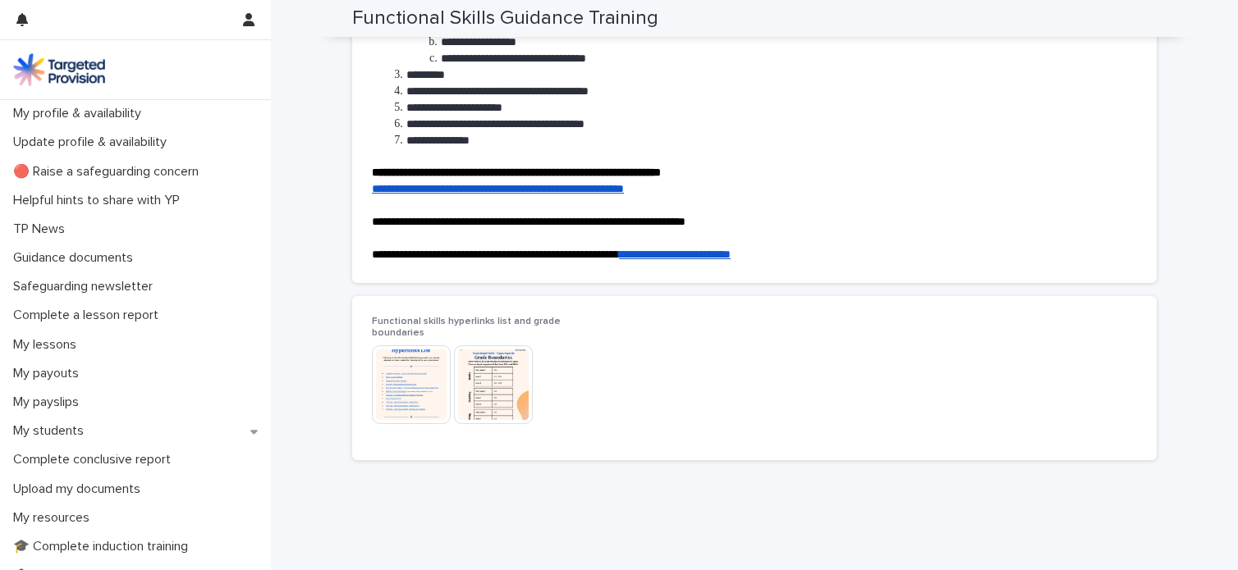
click at [409, 377] on img at bounding box center [411, 385] width 79 height 79
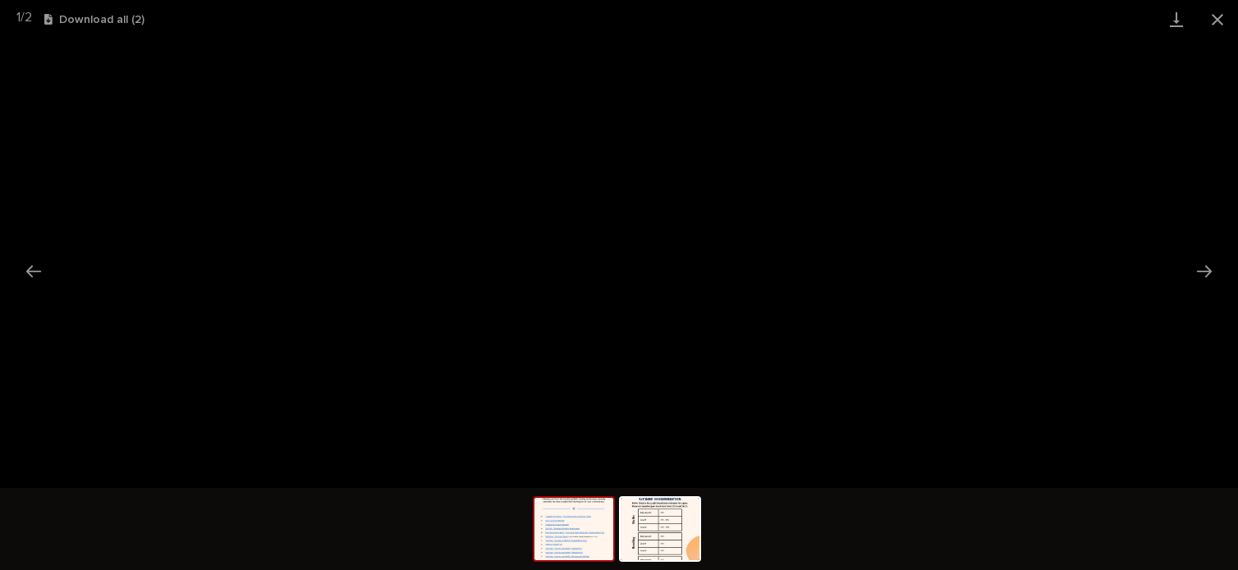
click at [591, 509] on img at bounding box center [573, 529] width 79 height 62
click at [583, 539] on img at bounding box center [573, 529] width 79 height 62
